Goal: Task Accomplishment & Management: Complete application form

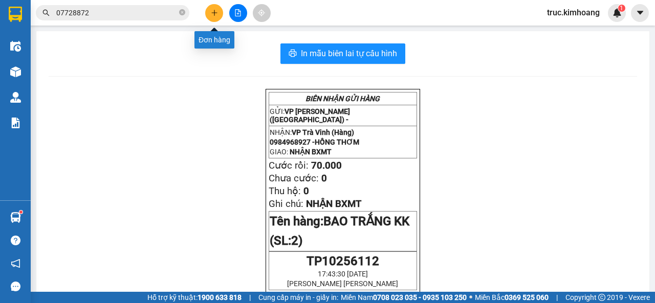
click at [207, 9] on button at bounding box center [214, 13] width 18 height 18
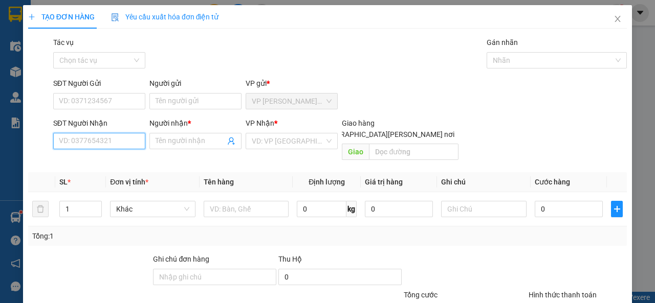
click at [100, 143] on input "SĐT Người Nhận" at bounding box center [99, 141] width 92 height 16
click at [92, 139] on input "6616" at bounding box center [99, 141] width 92 height 16
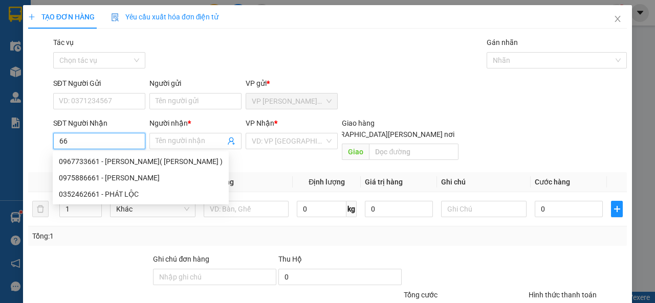
type input "6"
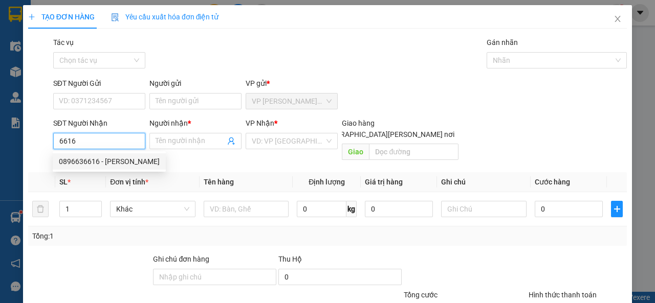
click at [109, 156] on div "0896636616 - [PERSON_NAME]" at bounding box center [109, 161] width 101 height 11
type input "0896636616"
type input "QUYÊN"
type input "35.000"
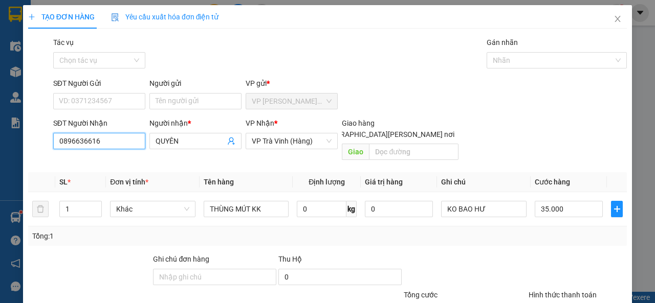
scroll to position [75, 0]
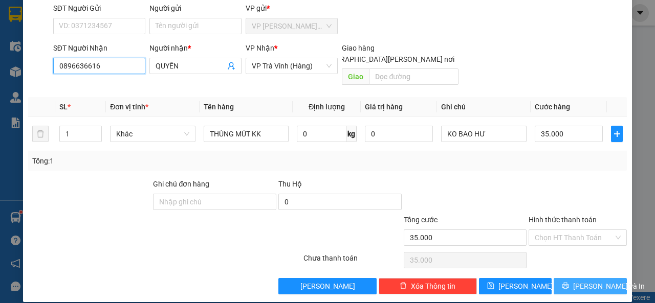
type input "0896636616"
click at [556, 278] on button "[PERSON_NAME] và In" at bounding box center [590, 286] width 73 height 16
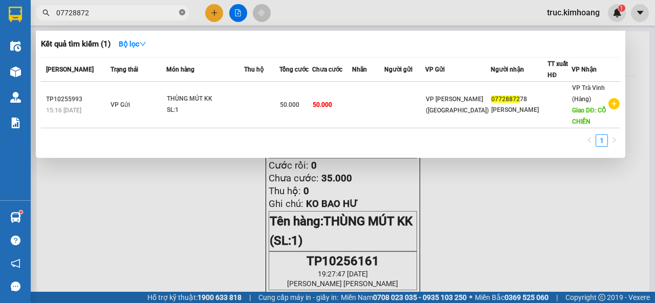
click at [179, 15] on icon "close-circle" at bounding box center [182, 12] width 6 height 6
type input "50040"
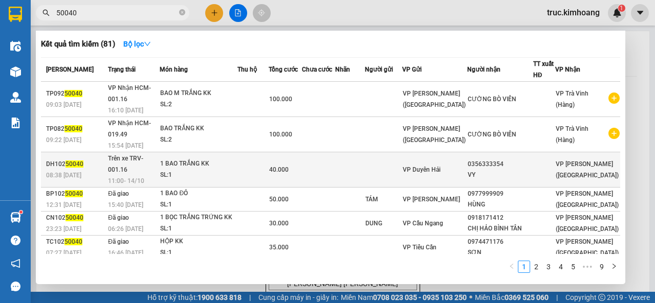
scroll to position [78, 0]
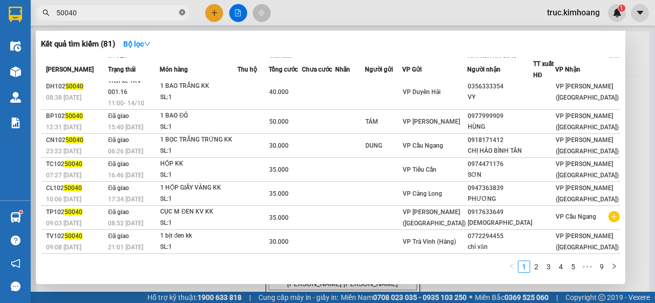
click at [183, 13] on icon "close-circle" at bounding box center [182, 12] width 6 height 6
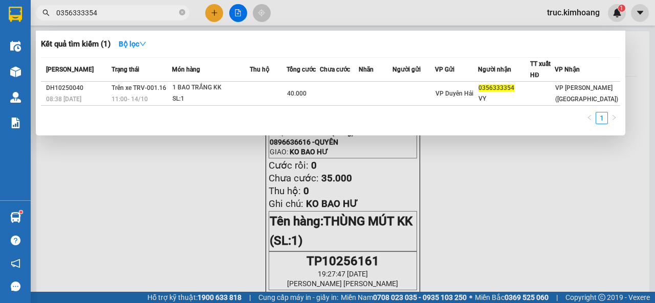
type input "0356333354"
